Goal: Task Accomplishment & Management: Manage account settings

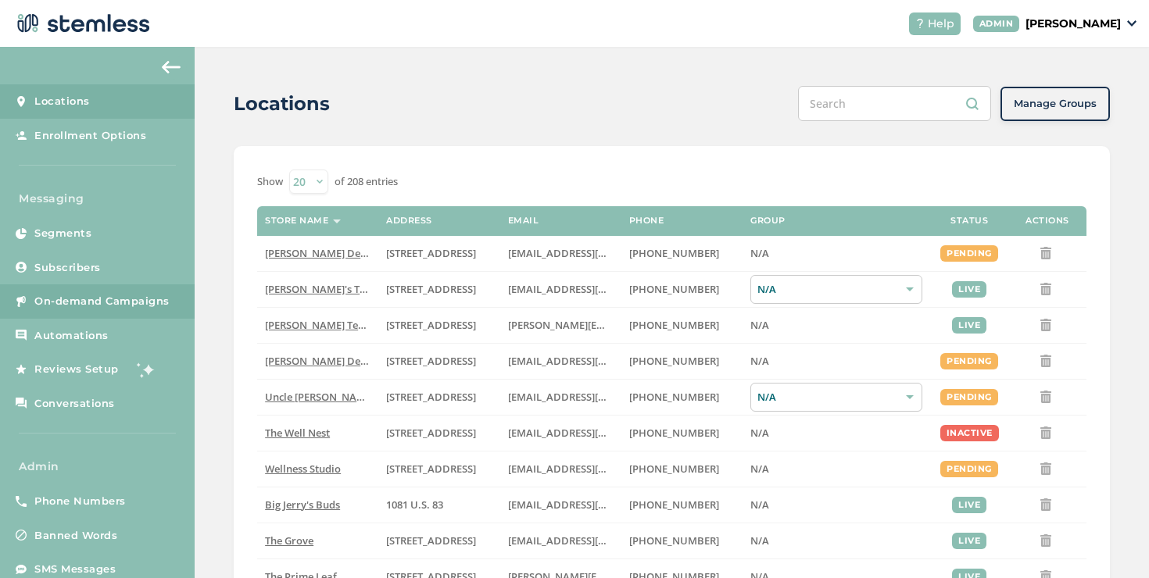
click at [161, 294] on span "On-demand Campaigns" at bounding box center [101, 302] width 135 height 16
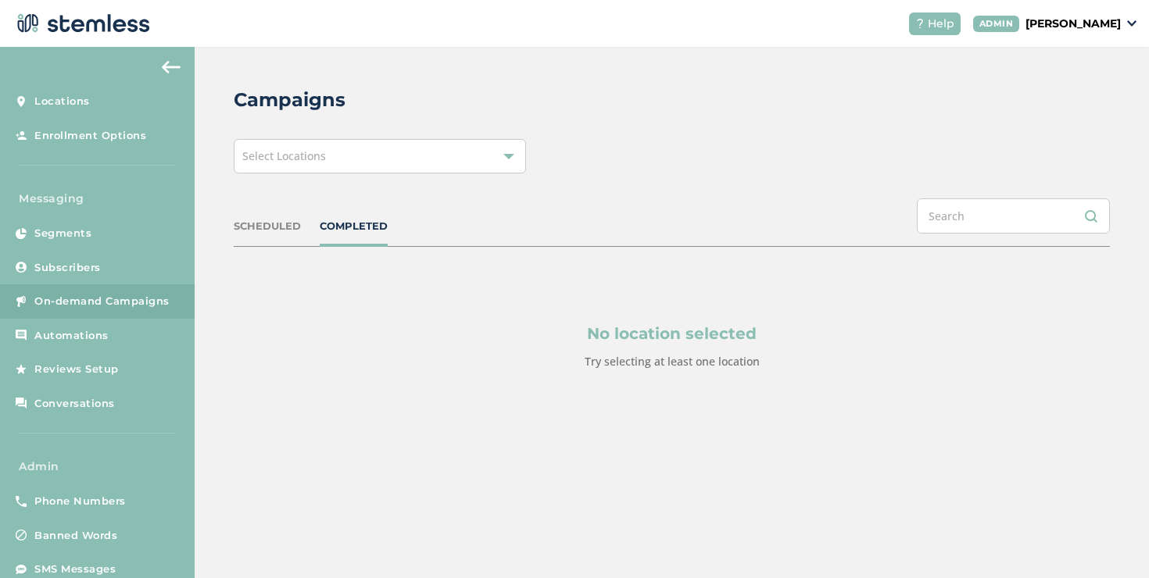
click at [267, 180] on div "Campaigns Select Locations SCHEDULED COMPLETED No location selected Try selecti…" at bounding box center [672, 266] width 954 height 438
click at [267, 175] on div "Campaigns Select Locations SCHEDULED COMPLETED No location selected Try selecti…" at bounding box center [672, 266] width 954 height 438
click at [266, 170] on div "Select Locations" at bounding box center [380, 156] width 292 height 34
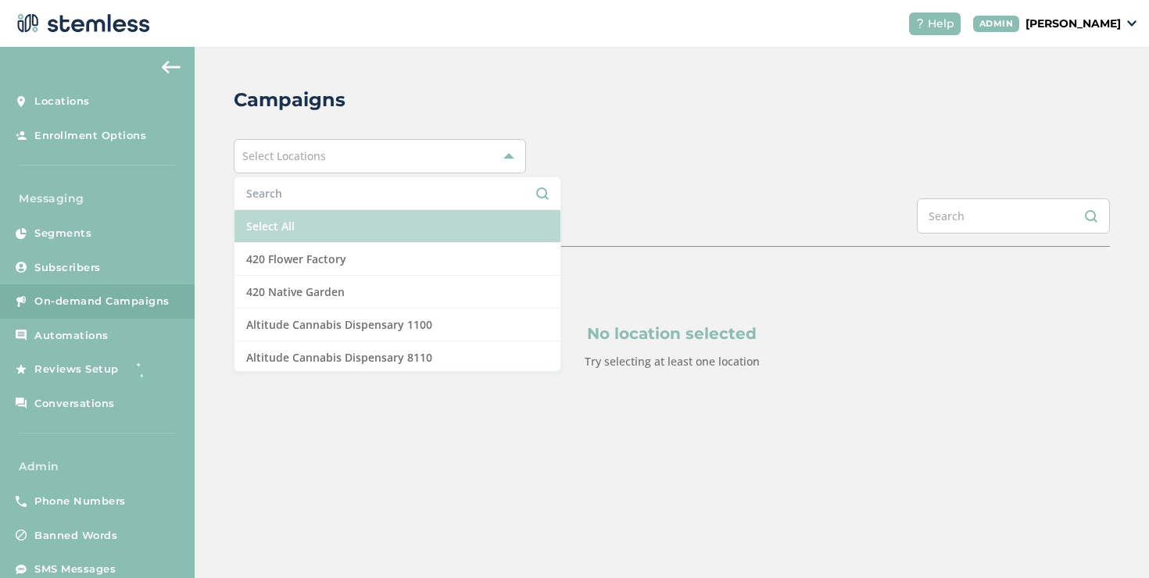
click at [275, 218] on li "Select All" at bounding box center [397, 226] width 326 height 33
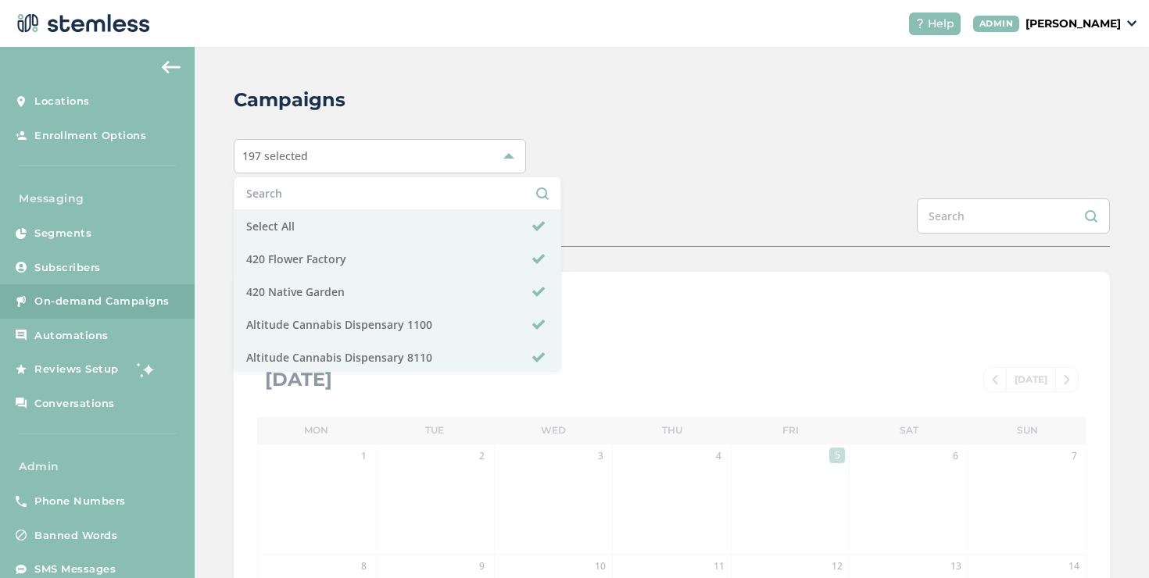
click at [216, 213] on div "Campaigns 197 selected Select All 420 Flower Factory 420 Native Garden Altitude…" at bounding box center [672, 552] width 954 height 1011
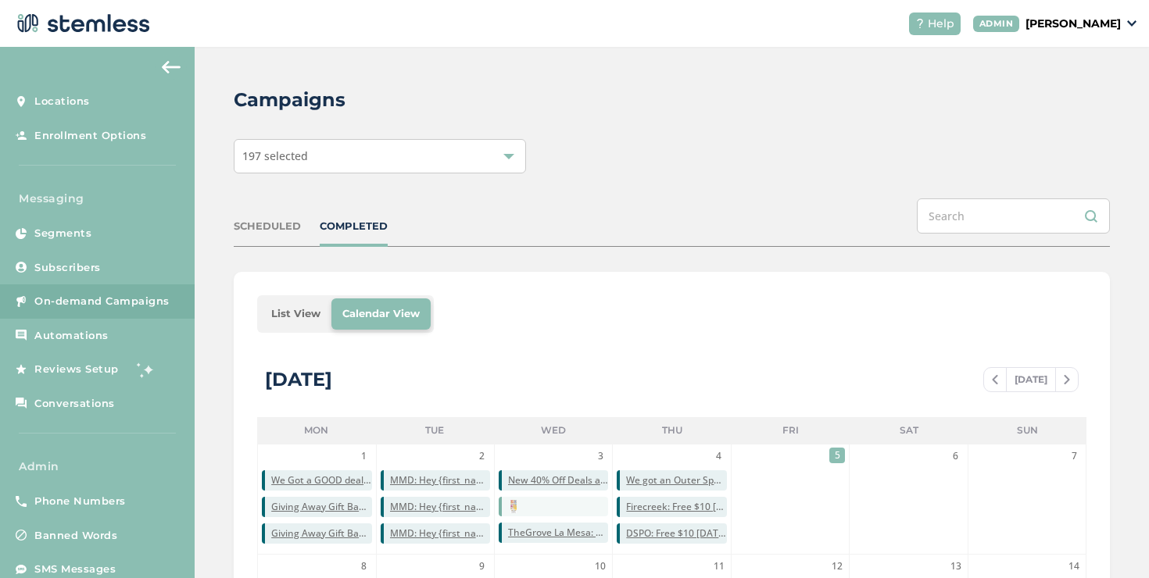
click at [279, 316] on li "List View" at bounding box center [295, 314] width 71 height 31
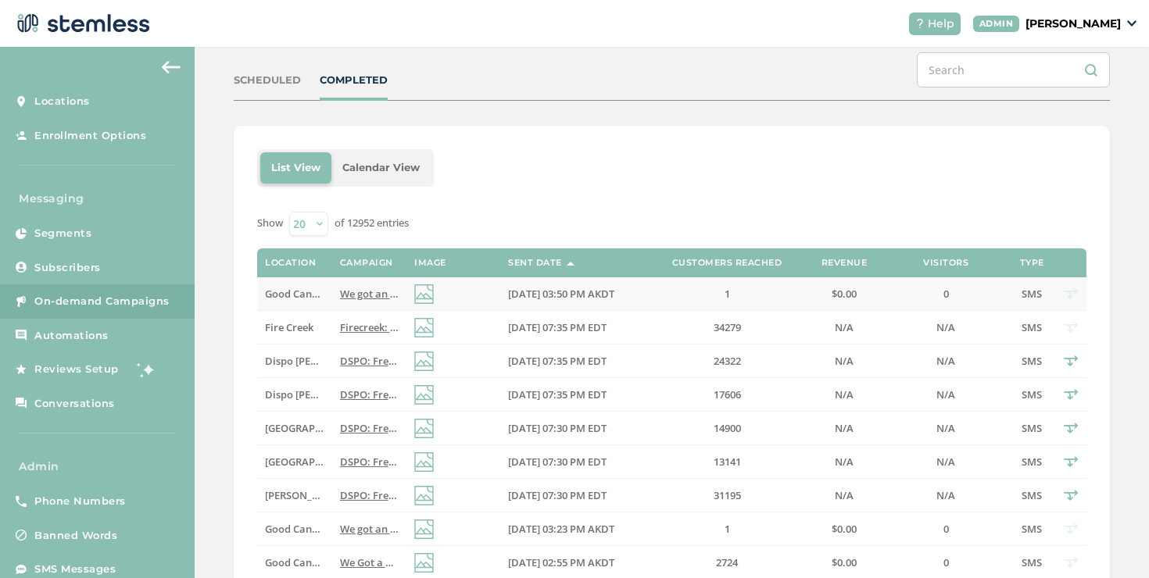
scroll to position [238, 0]
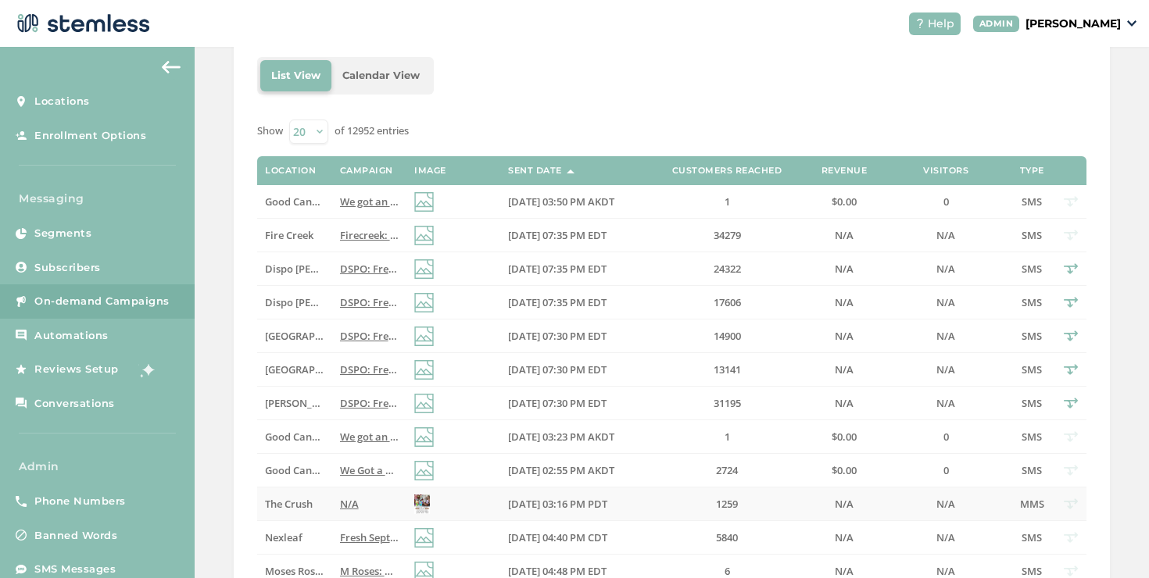
click at [357, 502] on label "N/A" at bounding box center [369, 504] width 59 height 13
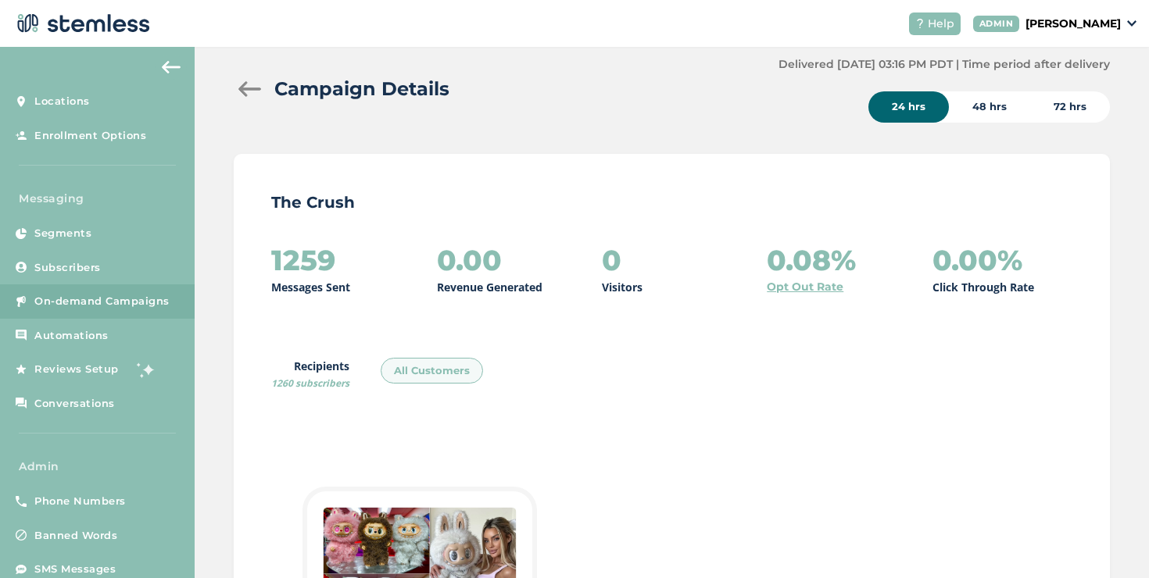
scroll to position [9, 0]
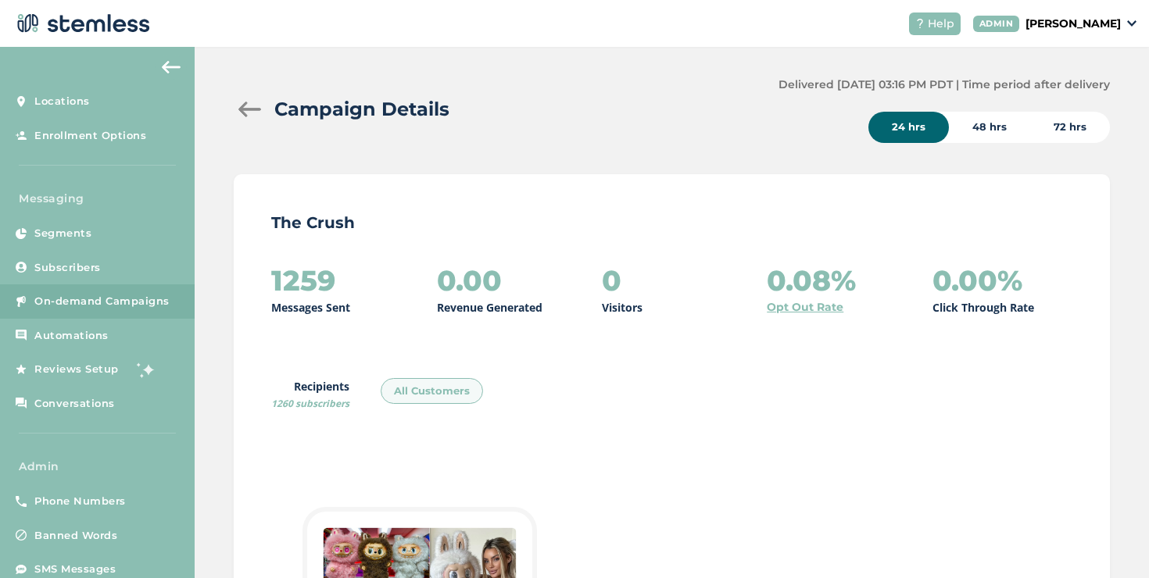
click at [241, 110] on div at bounding box center [249, 110] width 31 height 16
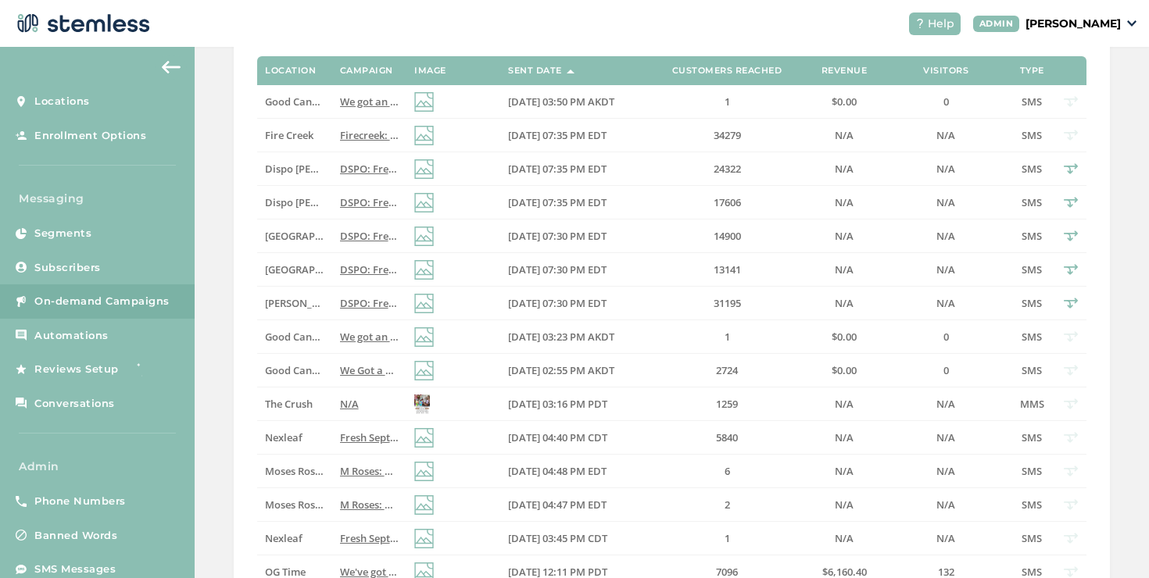
scroll to position [324, 0]
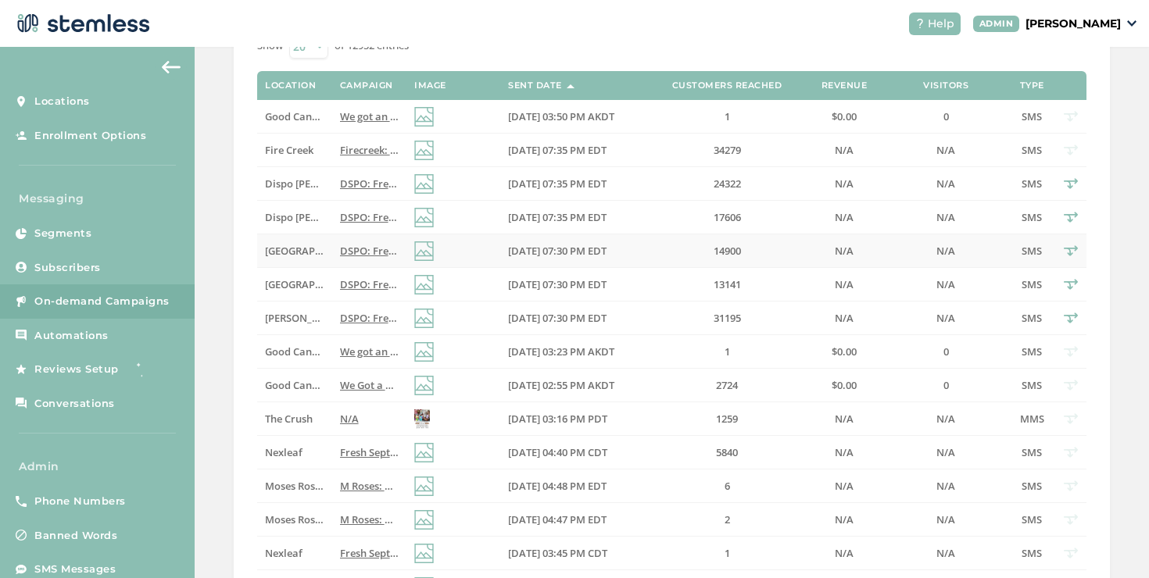
click at [296, 249] on span "[GEOGRAPHIC_DATA]" at bounding box center [316, 251] width 102 height 14
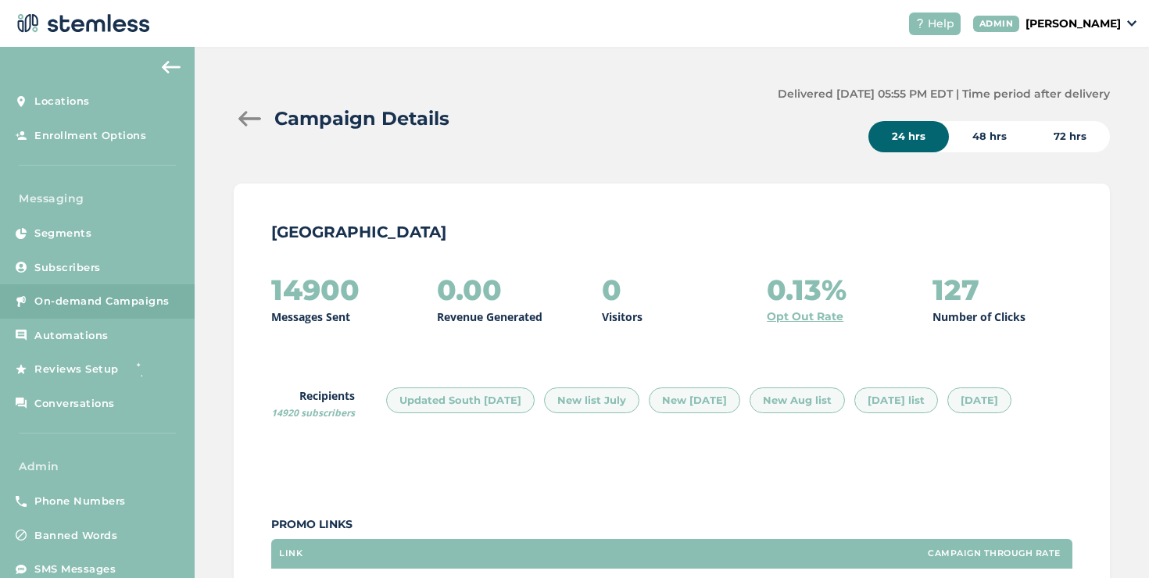
click at [252, 117] on div at bounding box center [249, 119] width 31 height 16
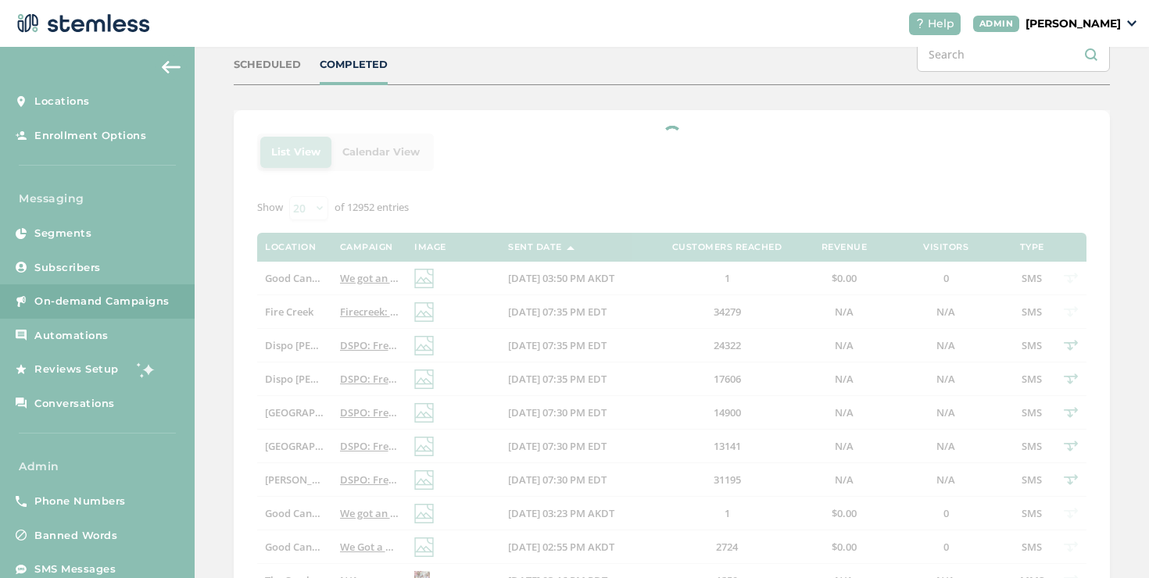
scroll to position [221, 0]
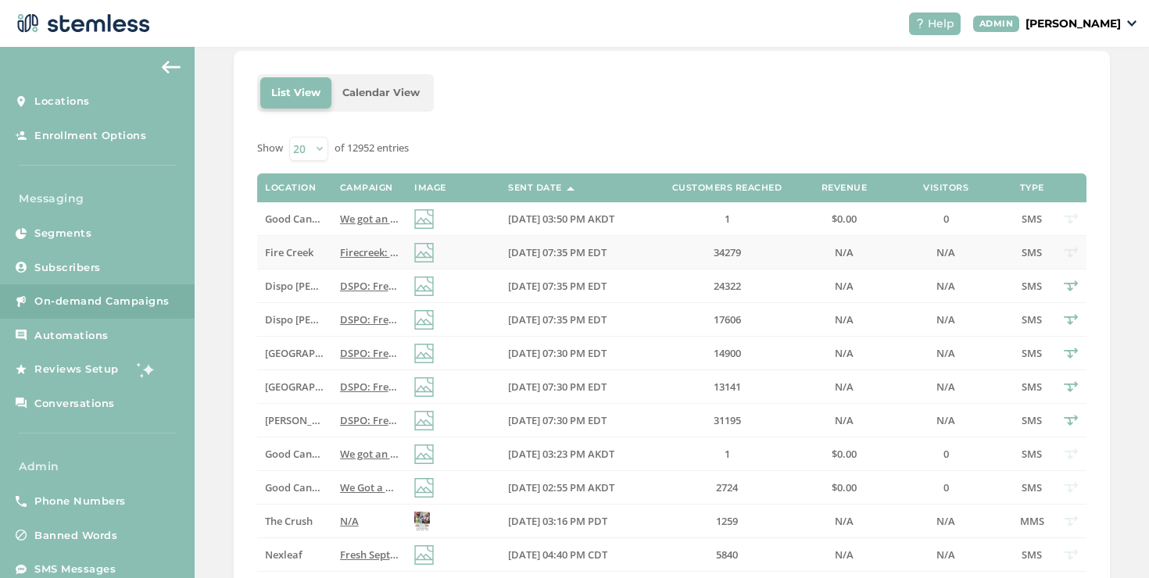
click at [340, 257] on span "Firecreek: Free $10 [DATE]–Sun, NO minimum! Plus, score massive savings on top …" at bounding box center [645, 252] width 610 height 14
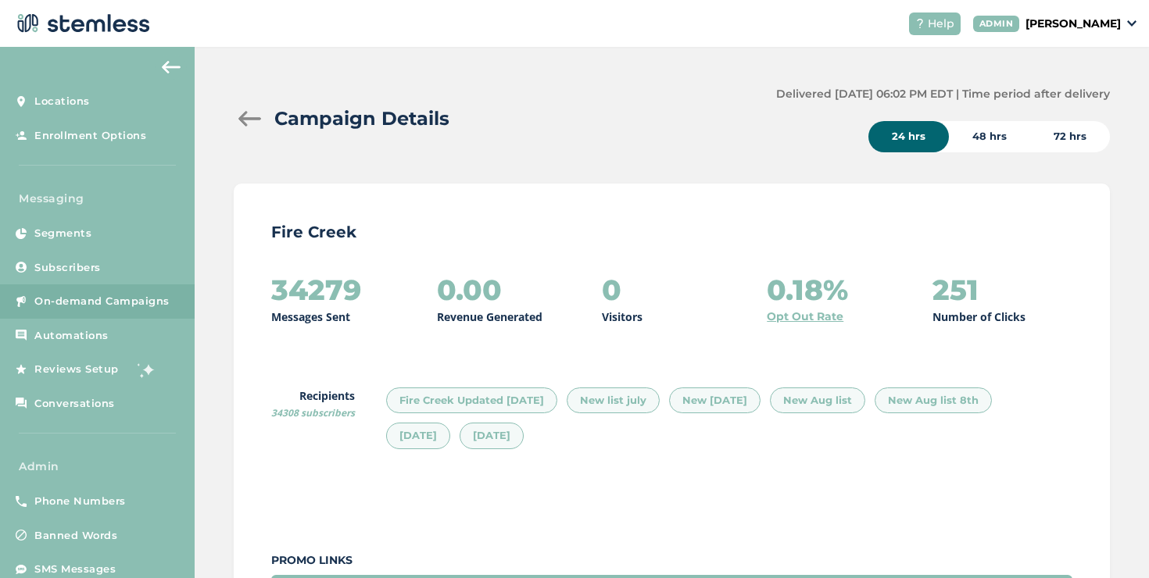
click at [240, 122] on div at bounding box center [249, 119] width 31 height 16
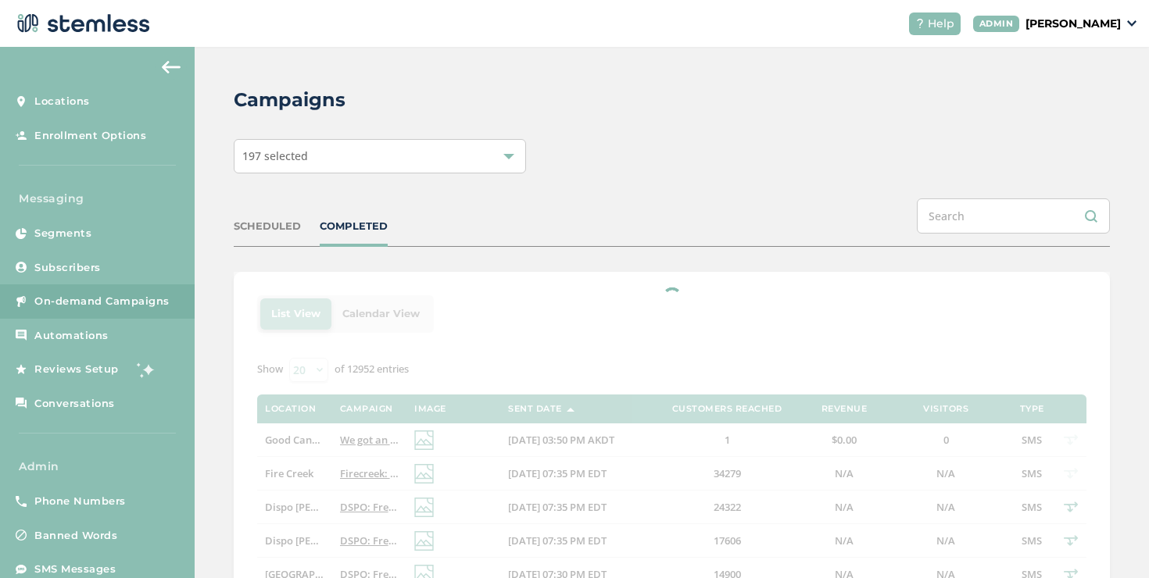
click at [1061, 20] on p "[PERSON_NAME]" at bounding box center [1072, 24] width 95 height 16
click at [1072, 111] on span "Impersonate" at bounding box center [1080, 113] width 77 height 16
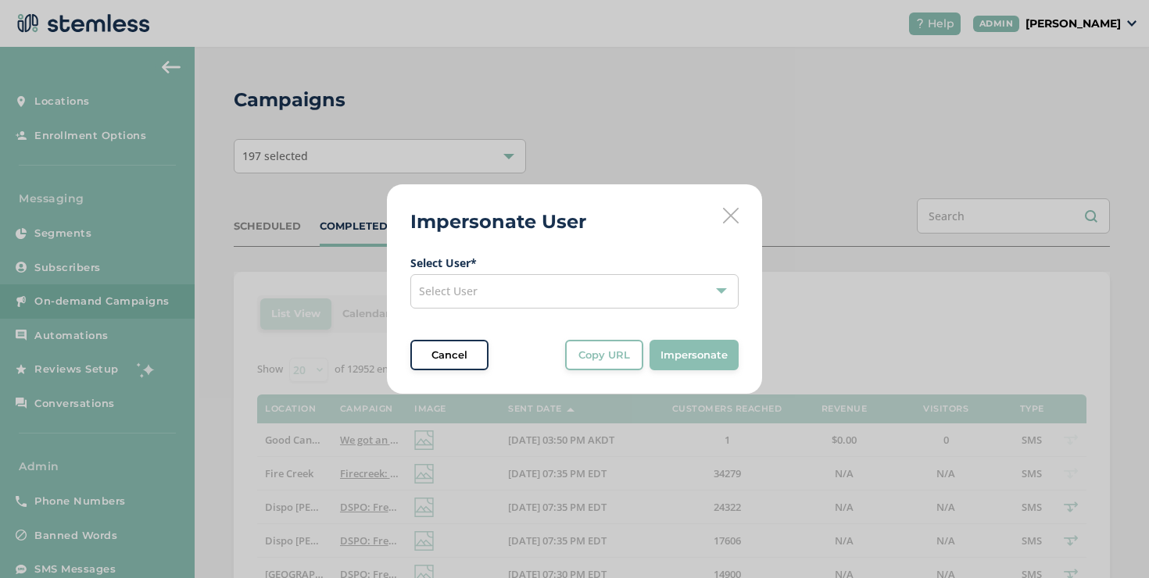
click at [592, 286] on div "Select User" at bounding box center [574, 291] width 328 height 34
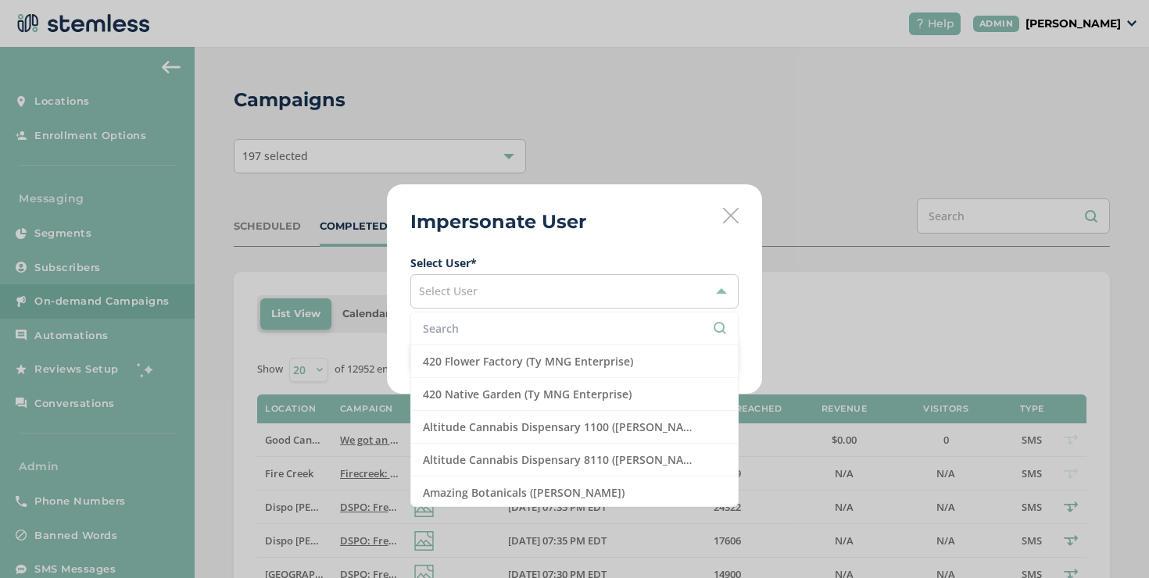
click at [580, 317] on li at bounding box center [574, 329] width 327 height 33
click at [581, 320] on input "text" at bounding box center [574, 328] width 303 height 16
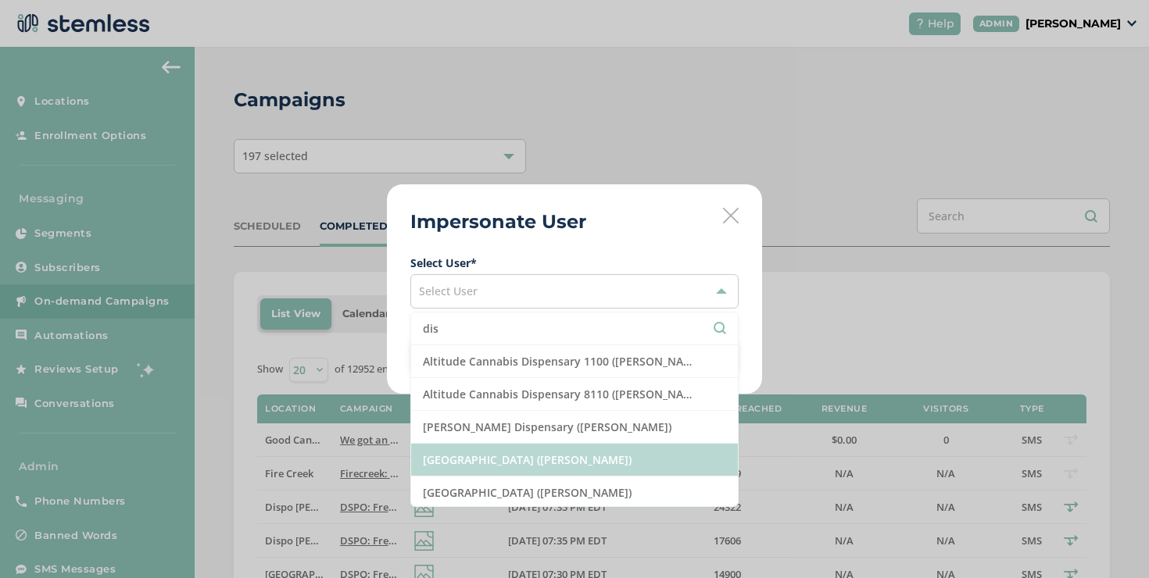
type input "dis"
click at [479, 463] on li "[GEOGRAPHIC_DATA] ([PERSON_NAME])" at bounding box center [574, 460] width 327 height 33
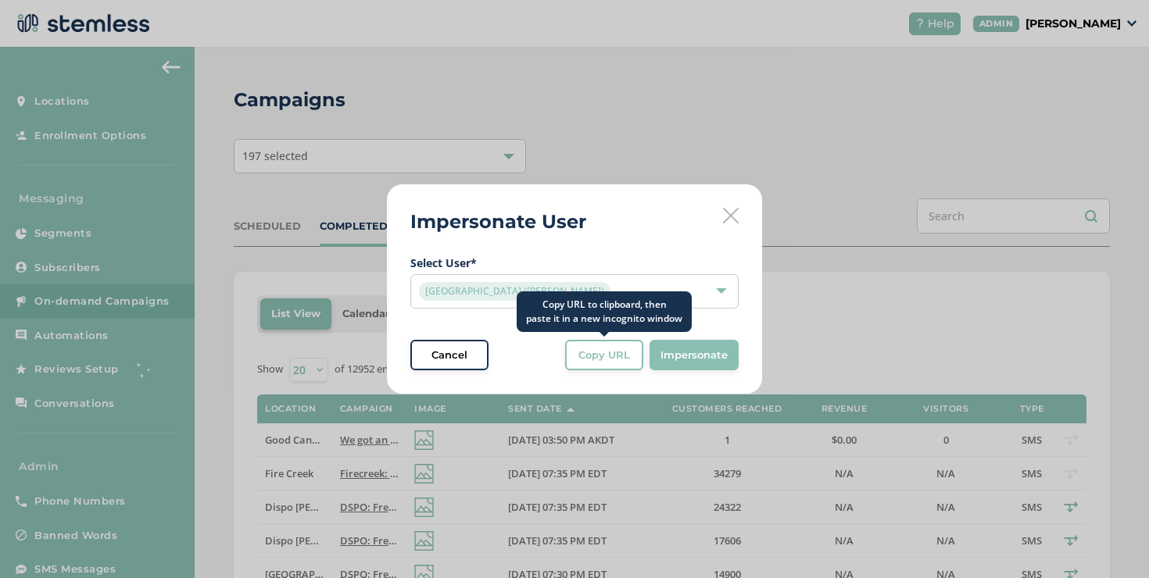
click at [628, 367] on button "Copy URL" at bounding box center [604, 355] width 78 height 31
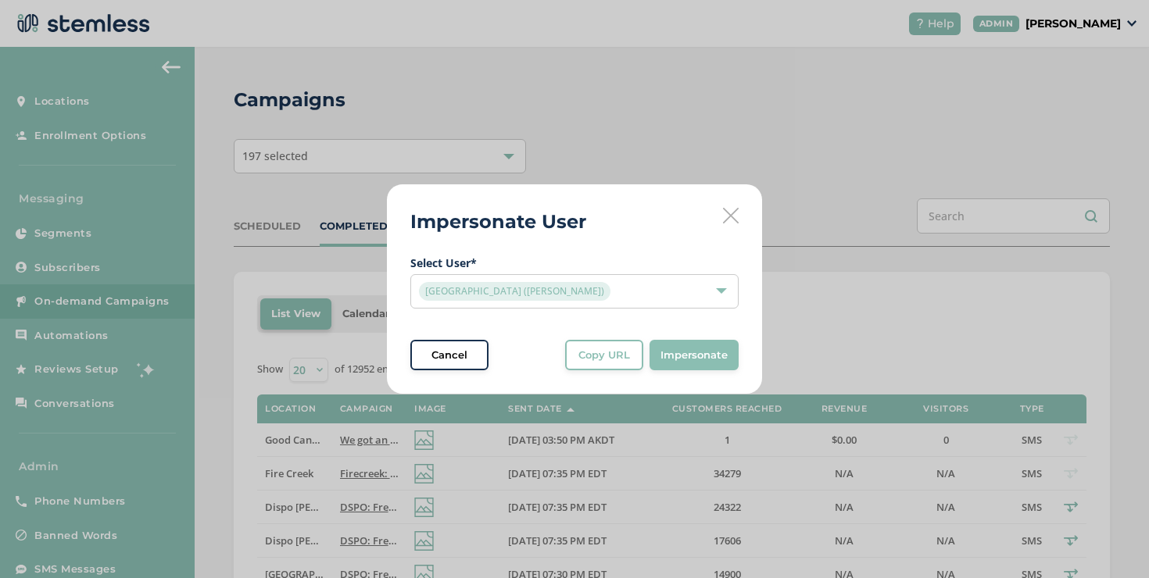
click at [735, 222] on icon at bounding box center [731, 216] width 16 height 16
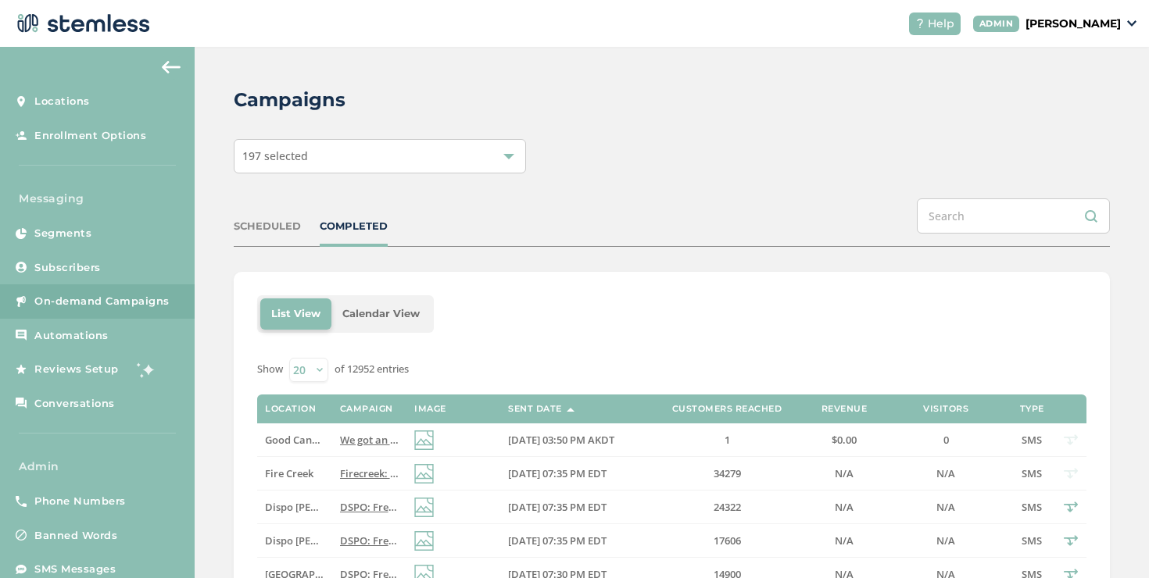
click at [452, 157] on div "197 selected" at bounding box center [380, 156] width 292 height 34
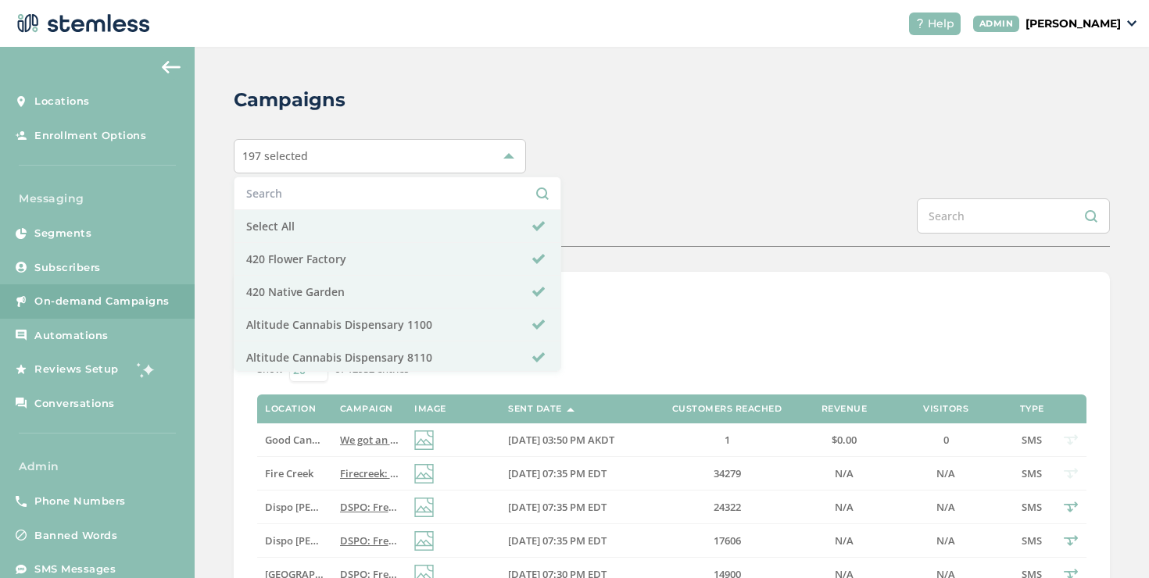
click at [145, 309] on span "On-demand Campaigns" at bounding box center [101, 302] width 135 height 16
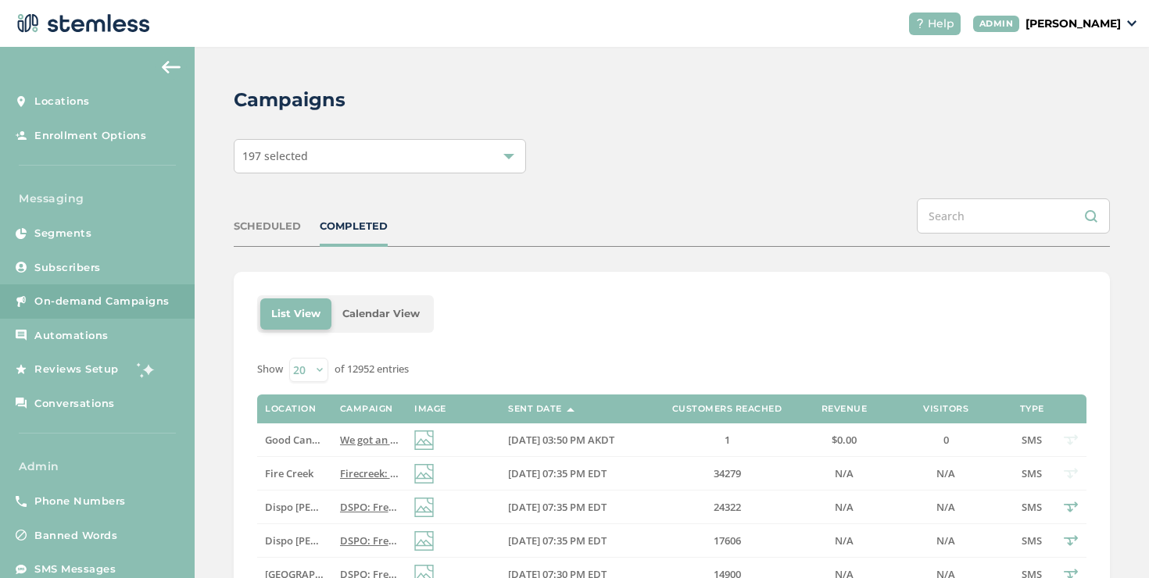
click at [145, 309] on span "On-demand Campaigns" at bounding box center [101, 302] width 135 height 16
click at [357, 163] on div "197 selected" at bounding box center [380, 156] width 292 height 34
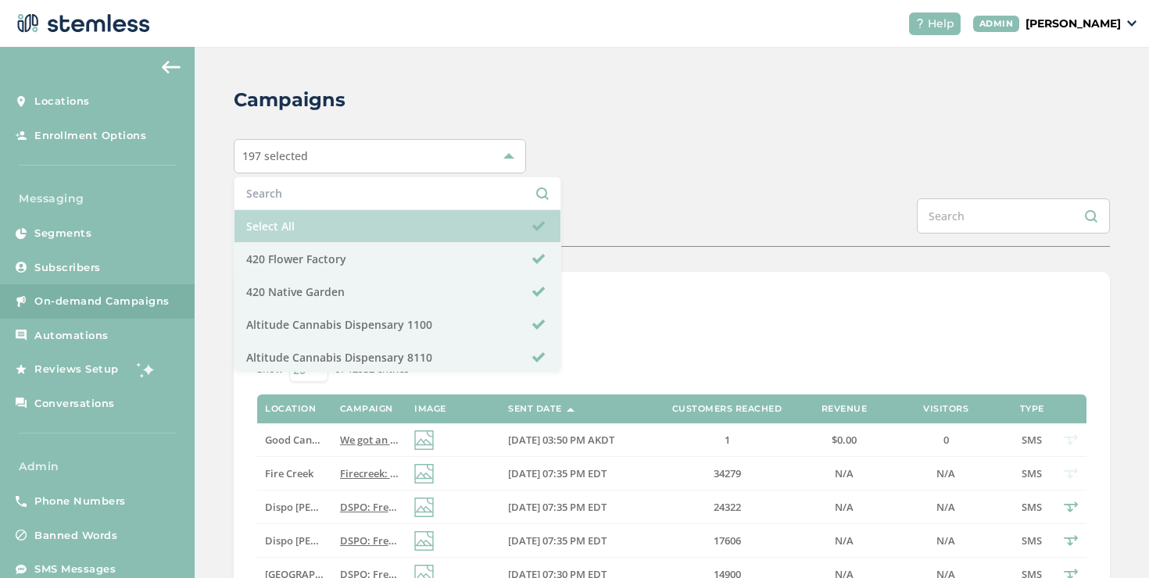
click at [331, 218] on li "Select All" at bounding box center [397, 226] width 326 height 33
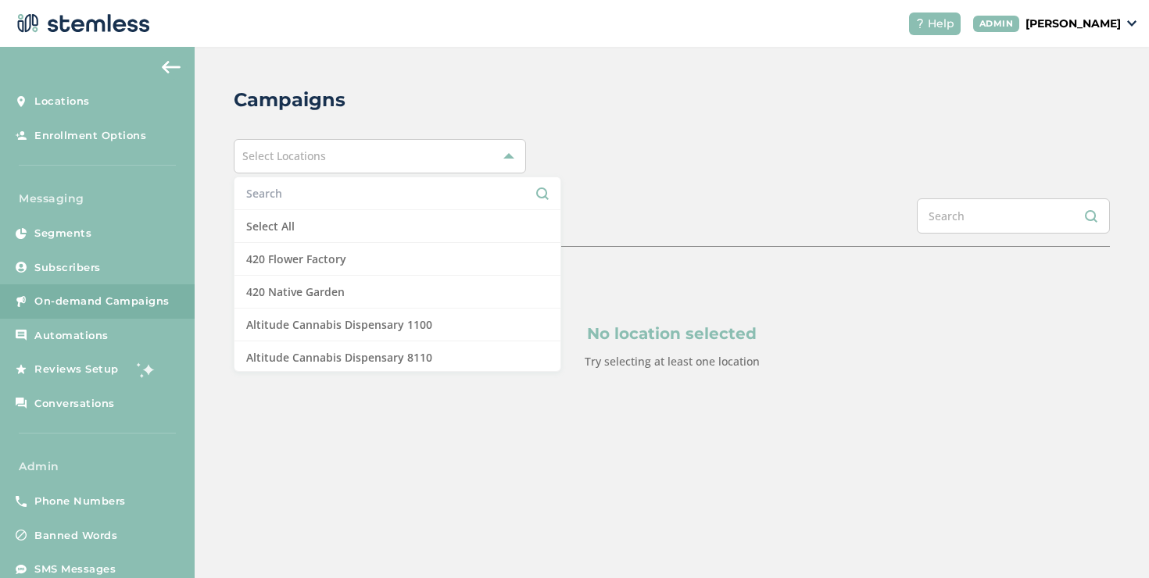
click at [327, 192] on input "text" at bounding box center [397, 193] width 302 height 16
paste input "Altitude"
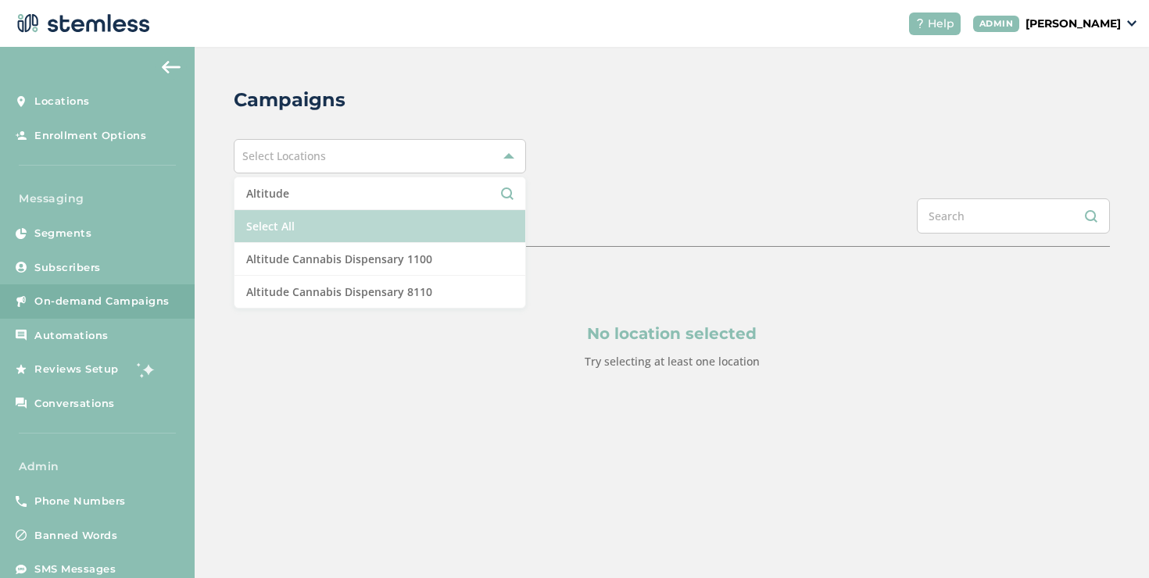
type input "Altitude"
click at [319, 233] on li "Select All" at bounding box center [379, 226] width 291 height 33
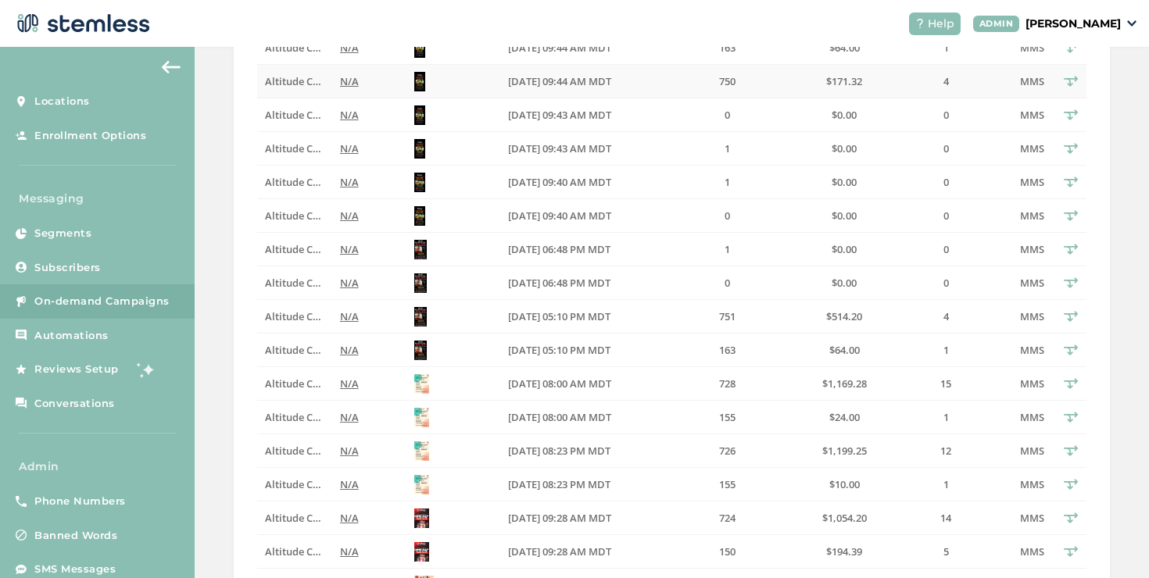
scroll to position [650, 0]
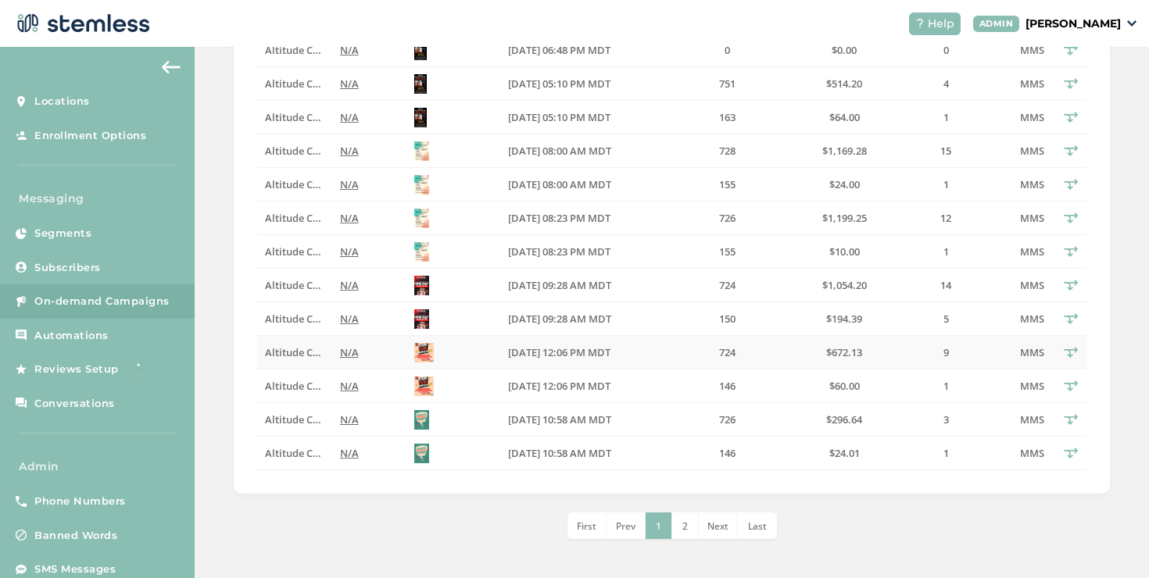
click at [300, 354] on span "Altitude Cannabis Dispensary 1100" at bounding box center [349, 352] width 168 height 14
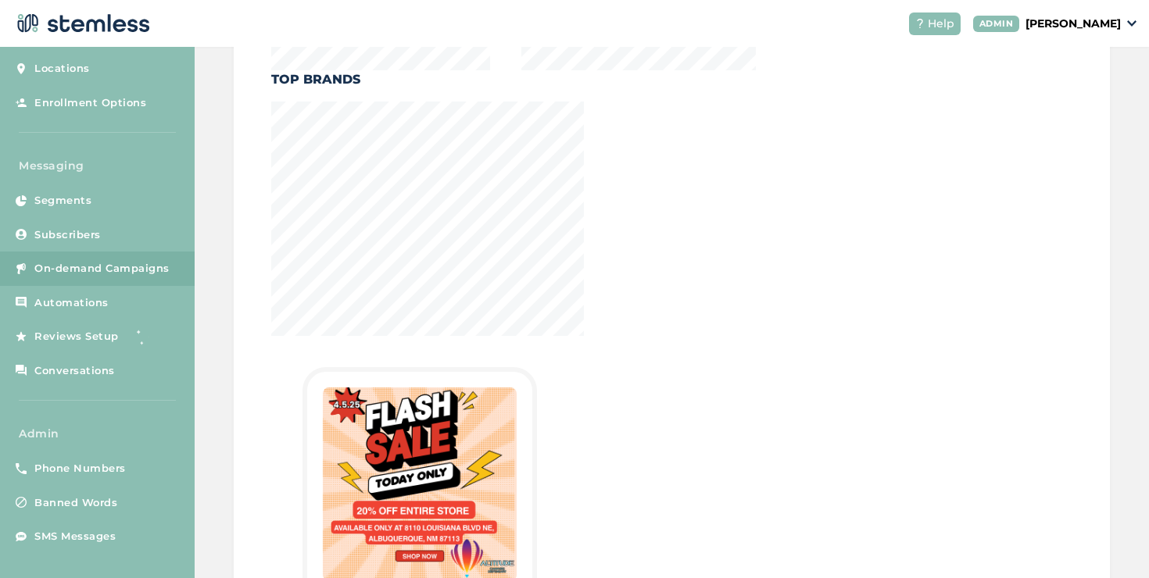
scroll to position [783, 0]
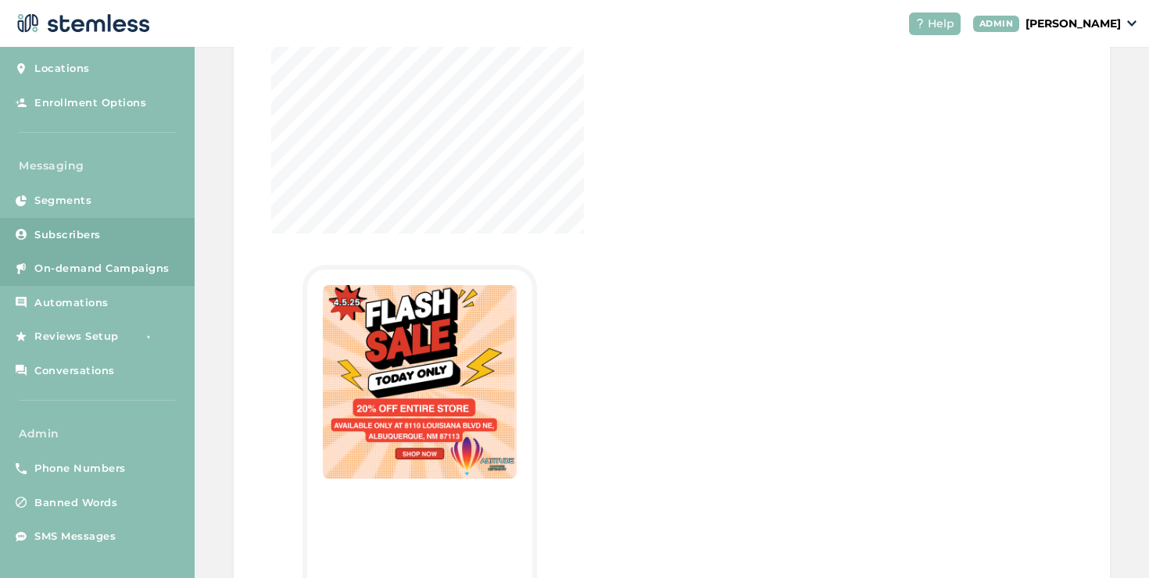
click at [111, 234] on link "Subscribers" at bounding box center [97, 235] width 195 height 34
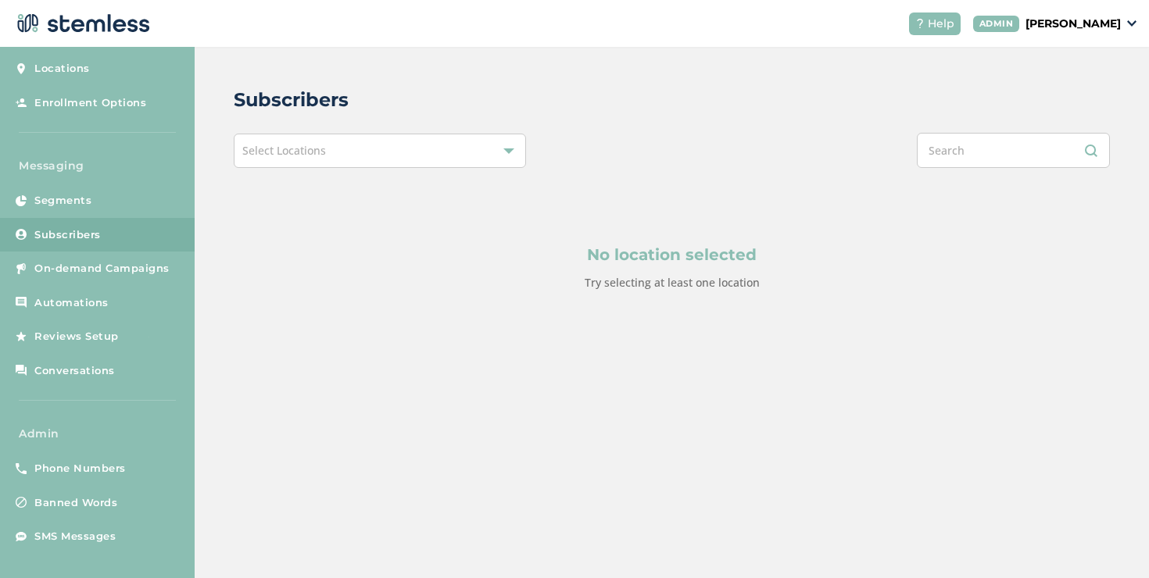
click at [429, 148] on div "Select Locations" at bounding box center [380, 151] width 292 height 34
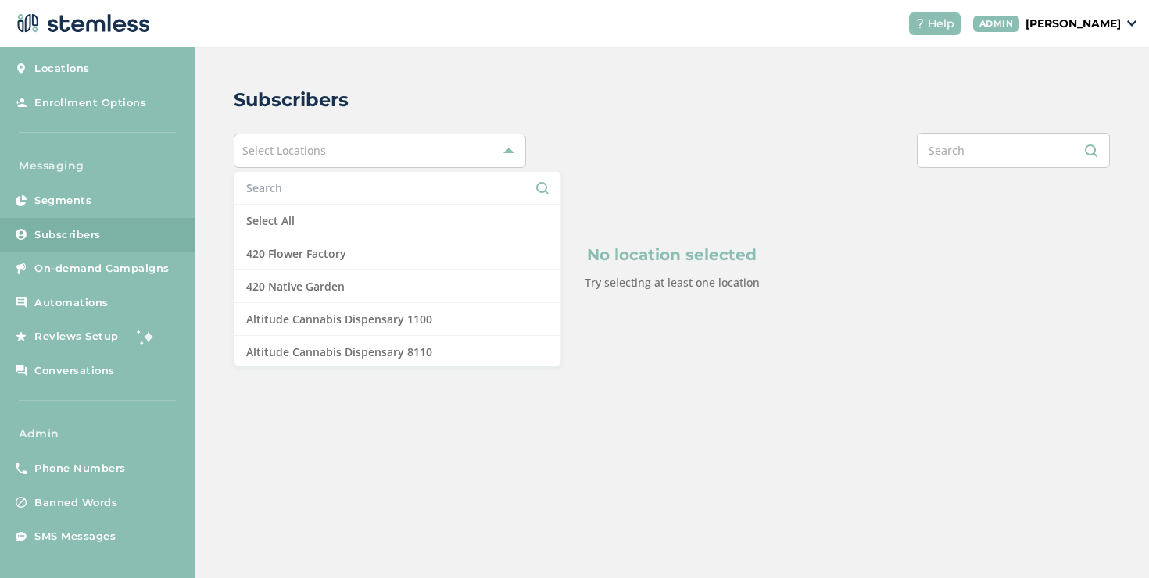
click at [335, 187] on input "text" at bounding box center [397, 188] width 302 height 16
paste input "Altitude"
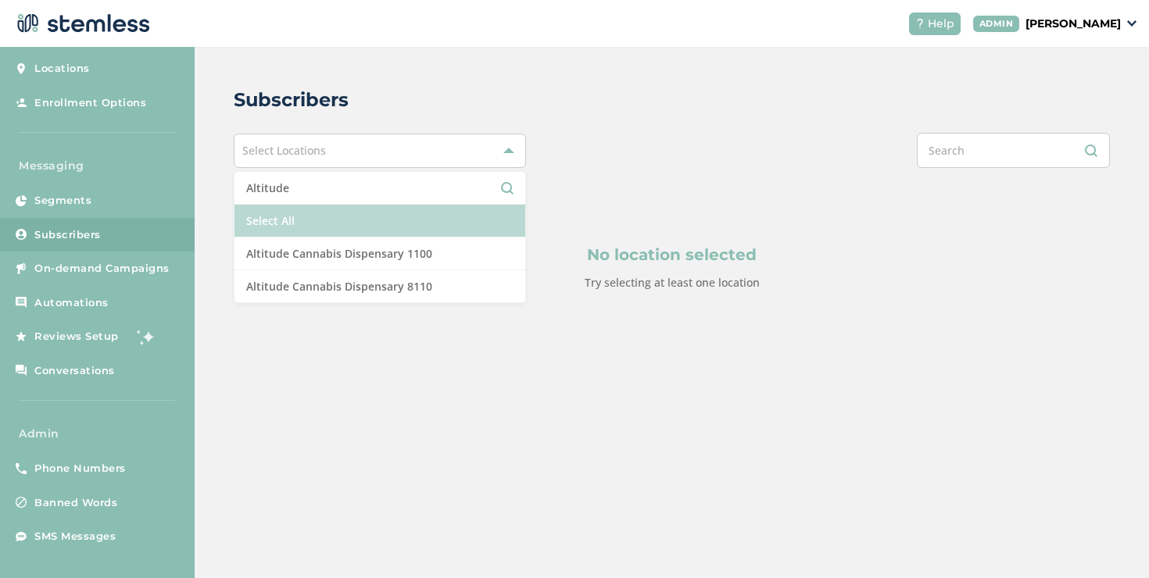
type input "Altitude"
click at [312, 214] on li "Select All" at bounding box center [379, 221] width 291 height 33
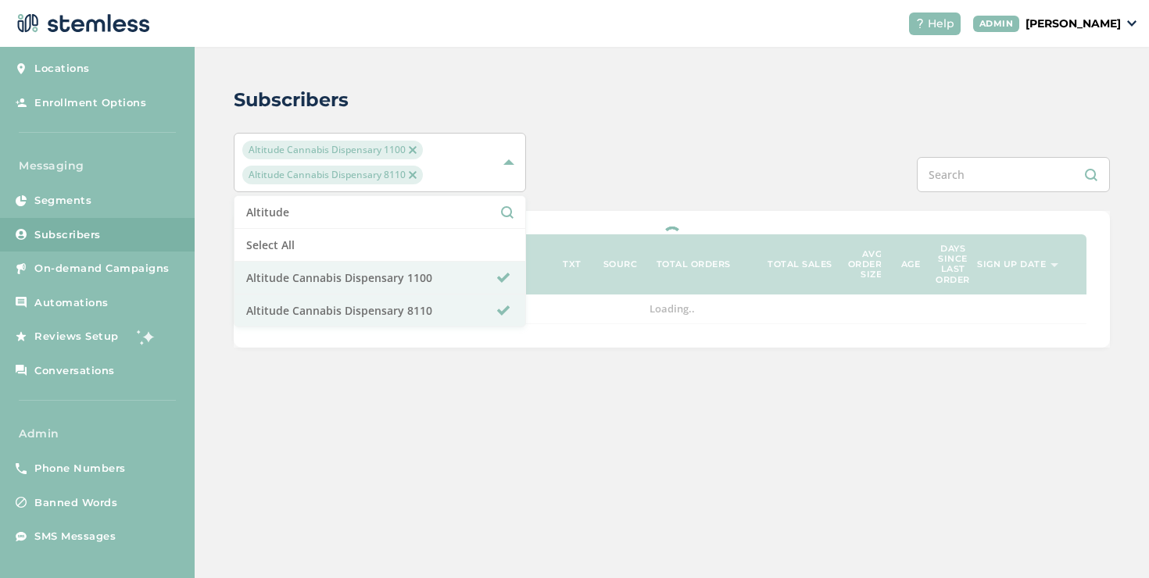
click at [576, 181] on div "Altitude Cannabis Dispensary 1100 Altitude Cannabis Dispensary 8110 Altitude Se…" at bounding box center [672, 162] width 876 height 59
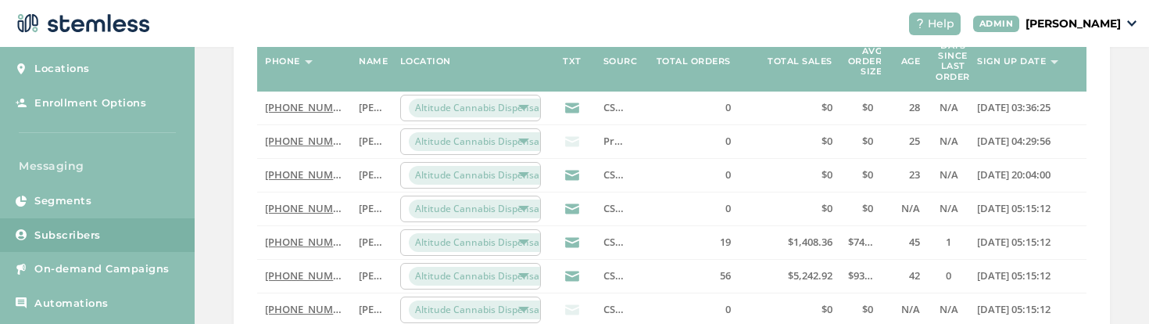
scroll to position [28, 0]
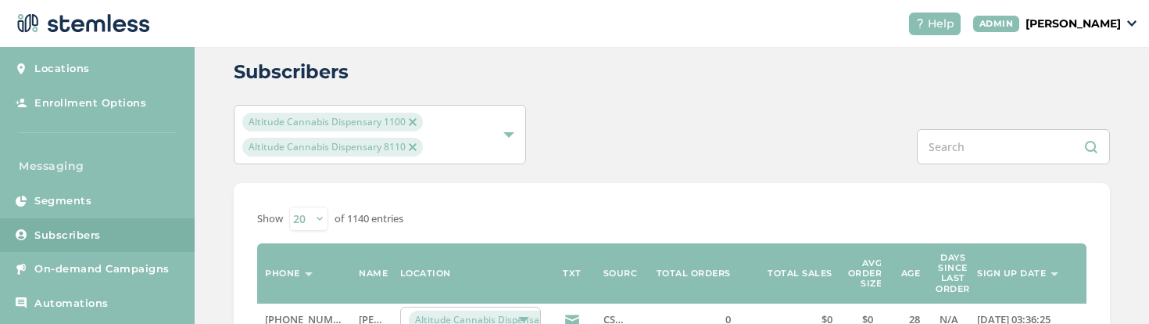
click at [426, 144] on div "Altitude Cannabis Dispensary 1100 Altitude Cannabis Dispensary 8110" at bounding box center [371, 135] width 259 height 44
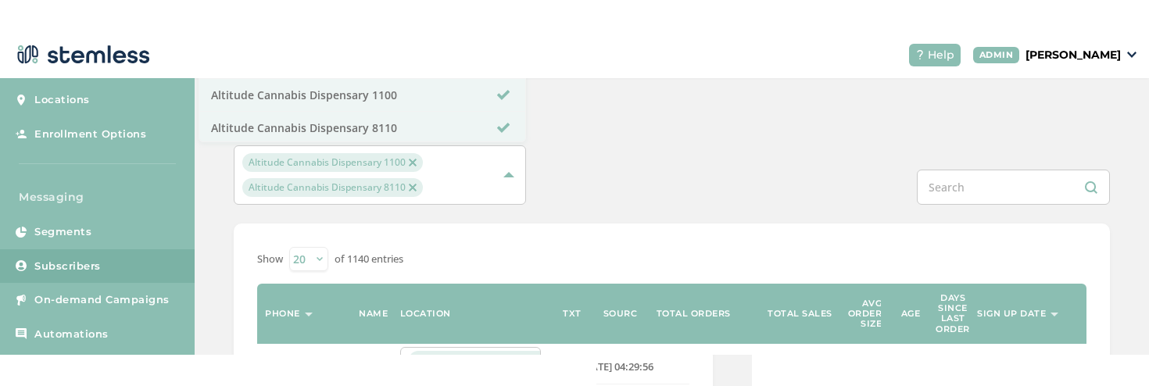
scroll to position [0, 0]
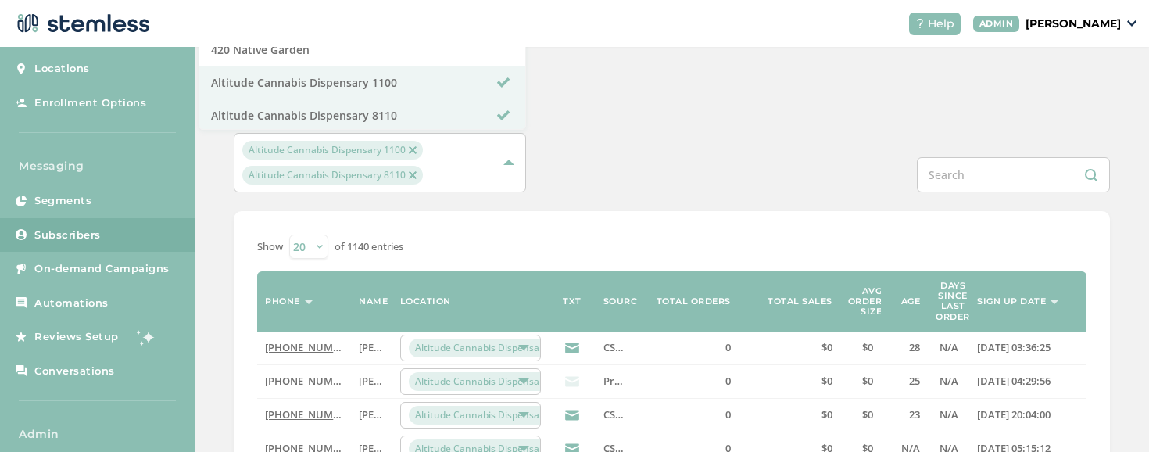
click at [467, 163] on div "Altitude Cannabis Dispensary 1100 Altitude Cannabis Dispensary 8110" at bounding box center [371, 163] width 259 height 44
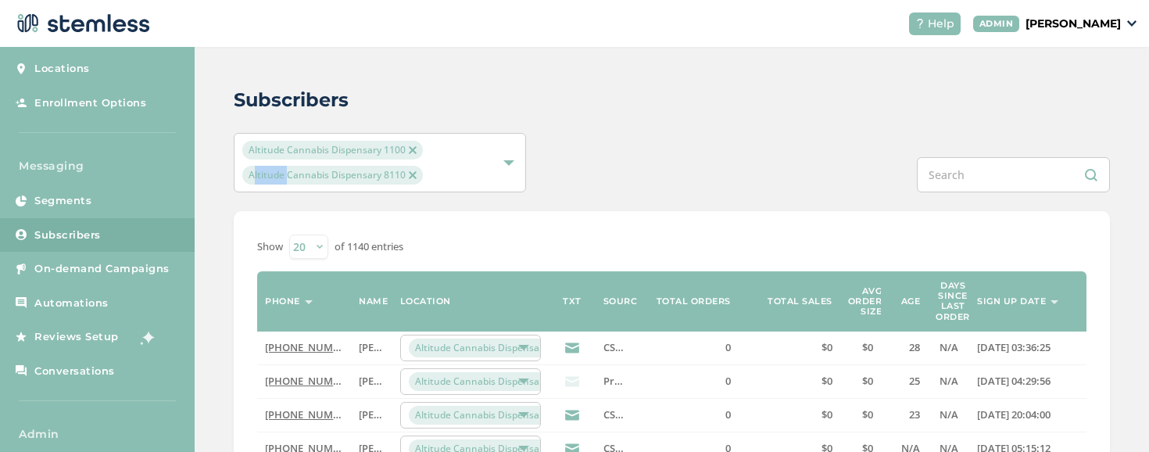
click at [467, 163] on div "Altitude Cannabis Dispensary 1100 Altitude Cannabis Dispensary 8110" at bounding box center [371, 163] width 259 height 44
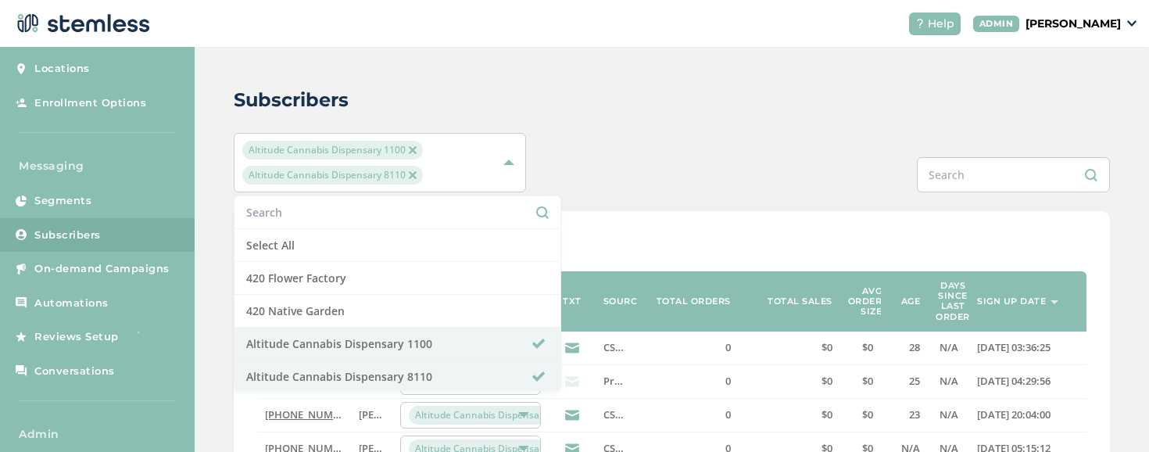
click at [419, 224] on li at bounding box center [397, 212] width 326 height 33
click at [417, 219] on input "text" at bounding box center [397, 212] width 302 height 16
paste input "Altitude"
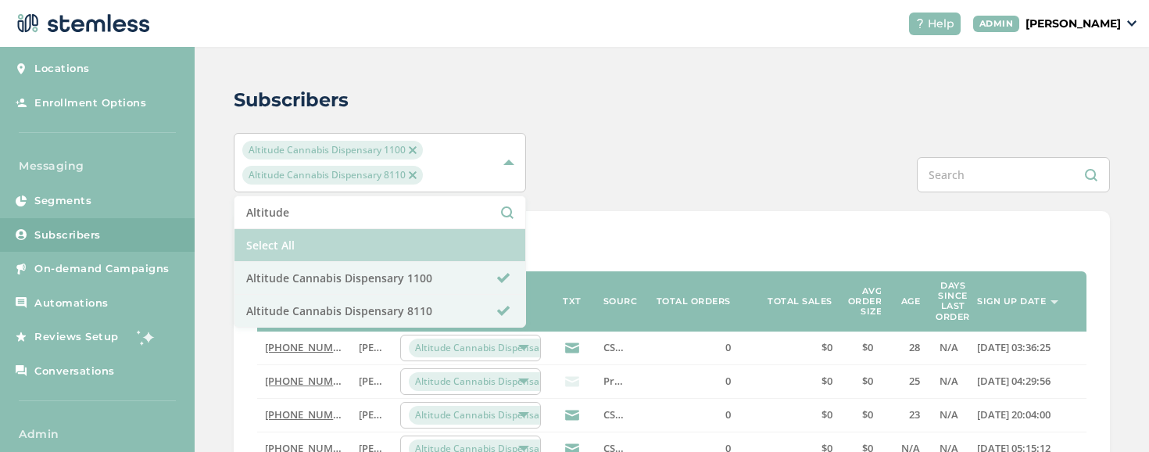
type input "Altitude"
click at [413, 234] on li "Select All" at bounding box center [379, 245] width 291 height 33
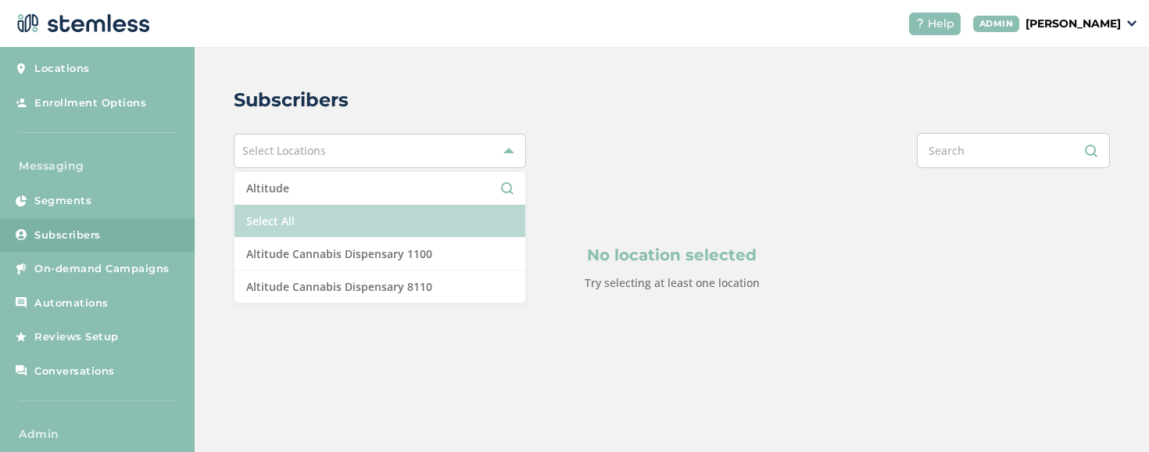
click at [413, 234] on li "Select All" at bounding box center [379, 221] width 291 height 33
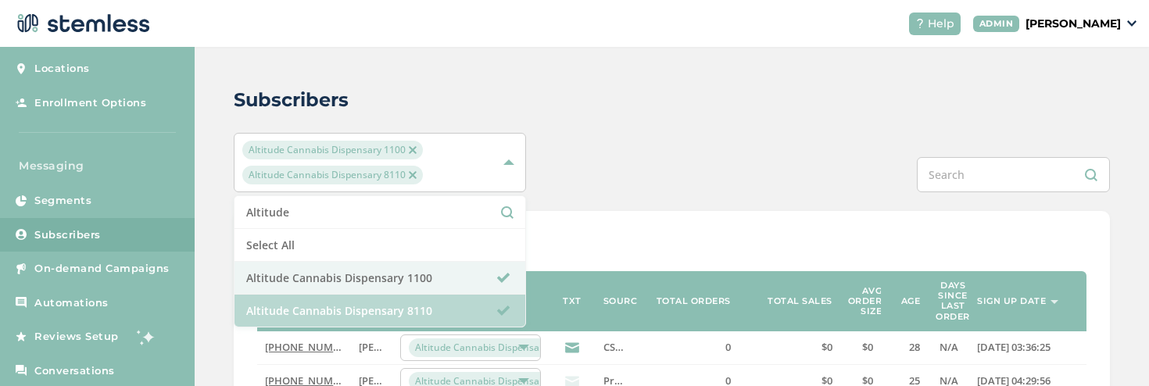
click at [489, 309] on li "Altitude Cannabis Dispensary 8110" at bounding box center [379, 311] width 291 height 32
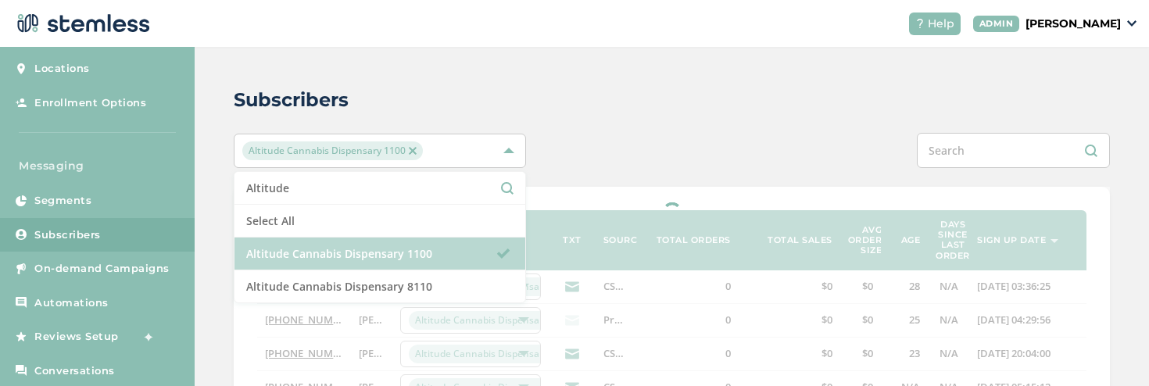
click at [456, 259] on li "Altitude Cannabis Dispensary 1100" at bounding box center [379, 254] width 291 height 33
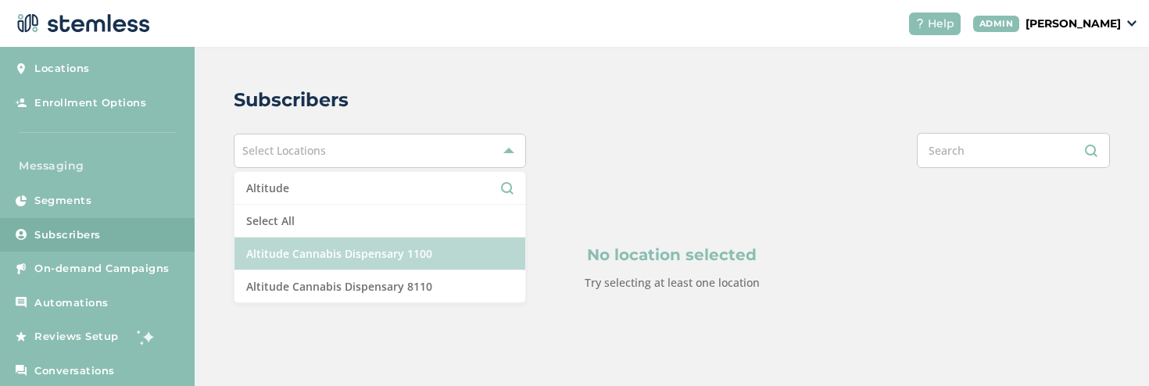
click at [456, 259] on li "Altitude Cannabis Dispensary 1100" at bounding box center [379, 254] width 291 height 33
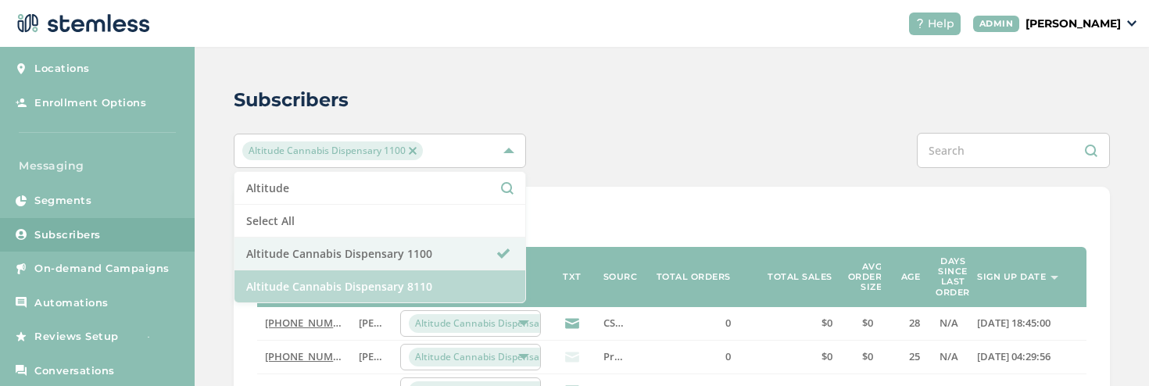
click at [485, 294] on li "Altitude Cannabis Dispensary 8110" at bounding box center [379, 286] width 291 height 32
